Goal: Navigation & Orientation: Find specific page/section

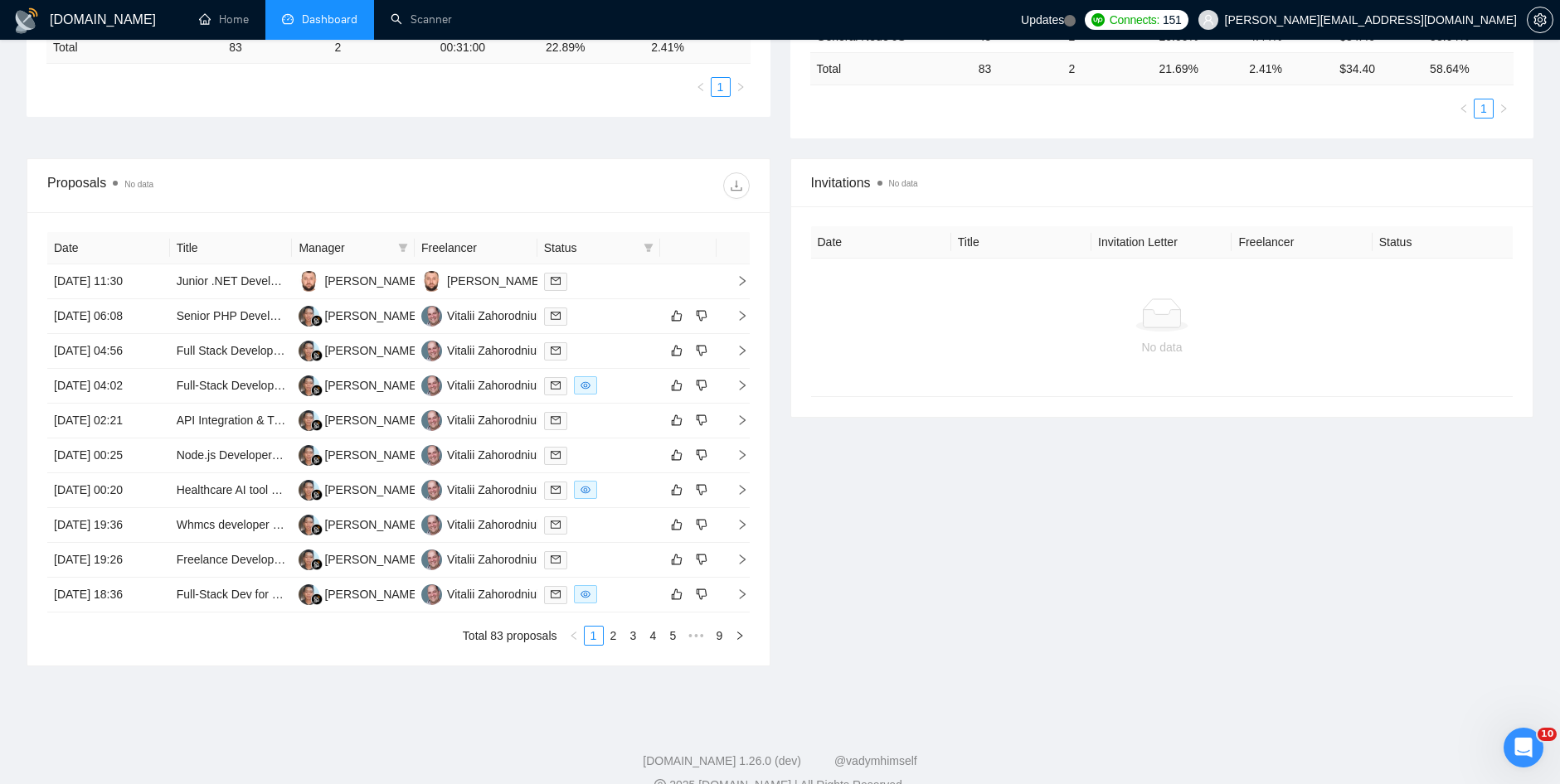
scroll to position [465, 0]
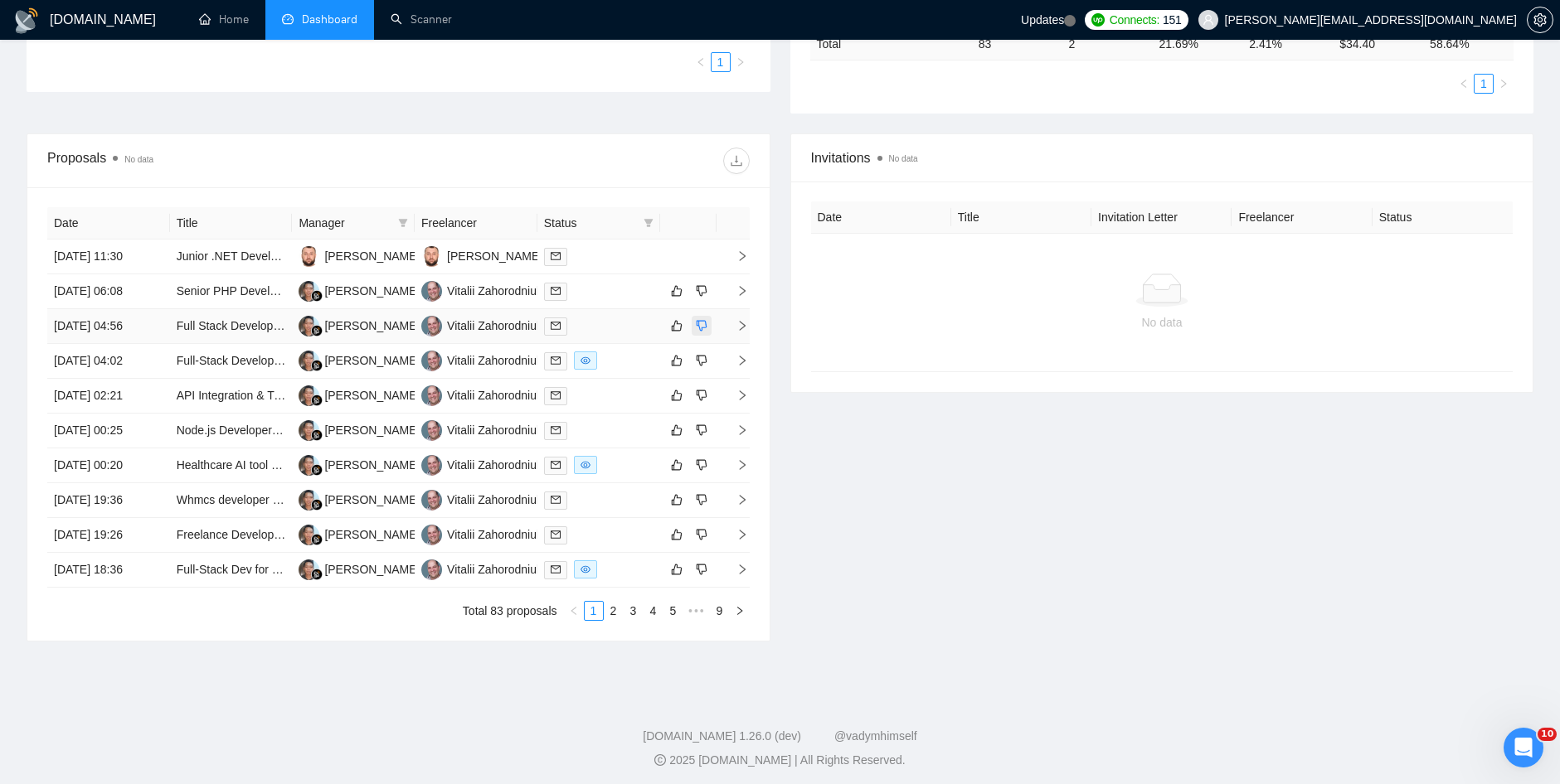
scroll to position [465, 0]
